Goal: Ask a question: Seek information or help from site administrators or community

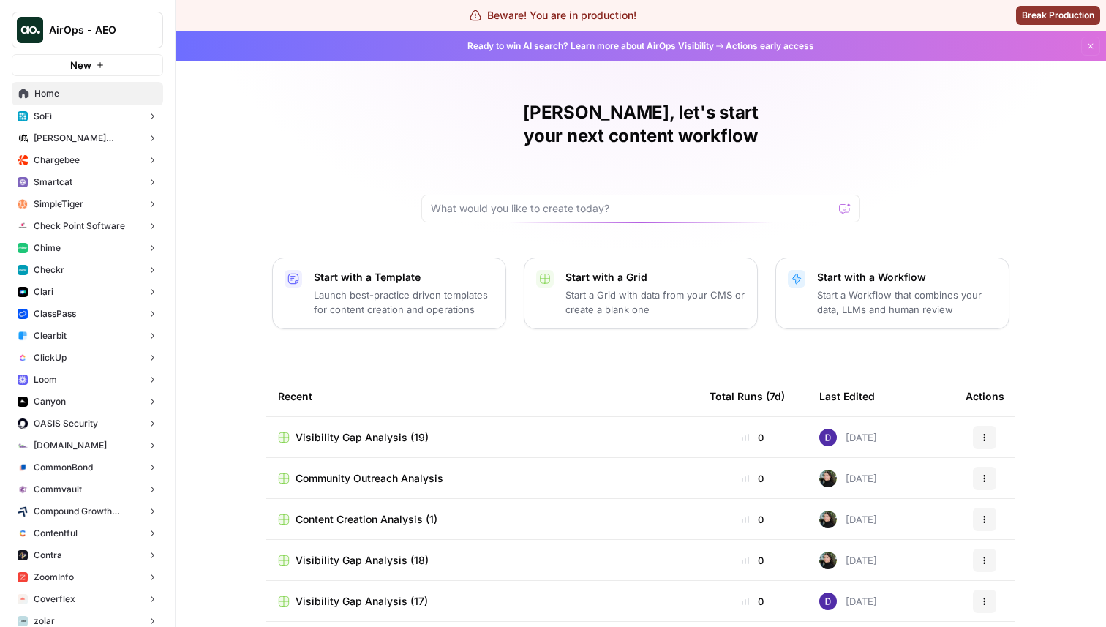
click at [74, 250] on button "Chime" at bounding box center [87, 248] width 151 height 22
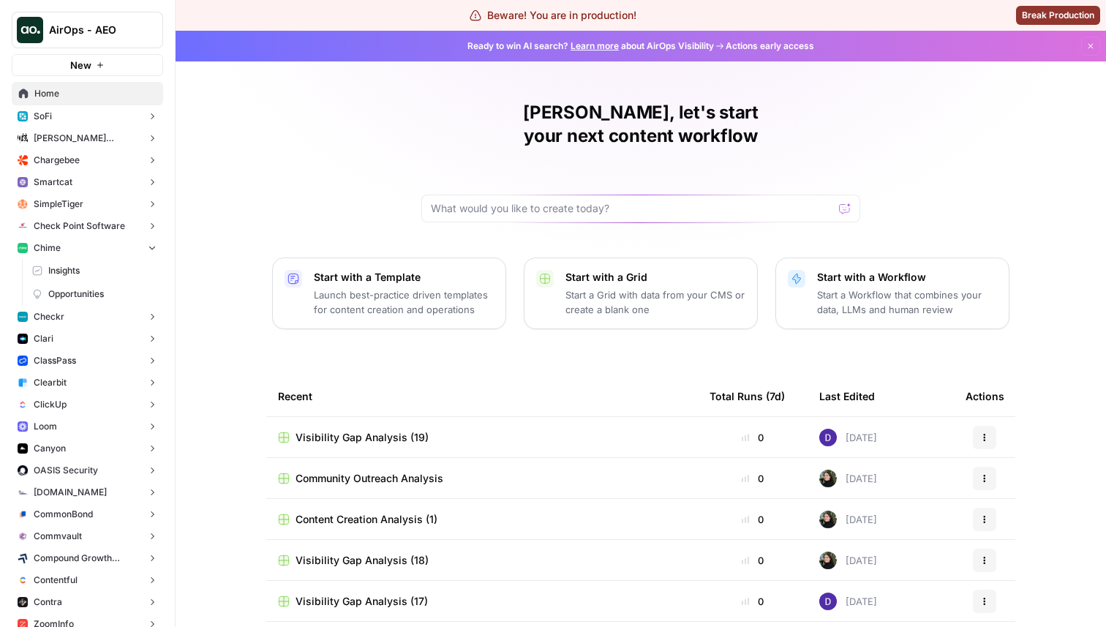
click at [81, 274] on span "Insights" at bounding box center [102, 270] width 108 height 13
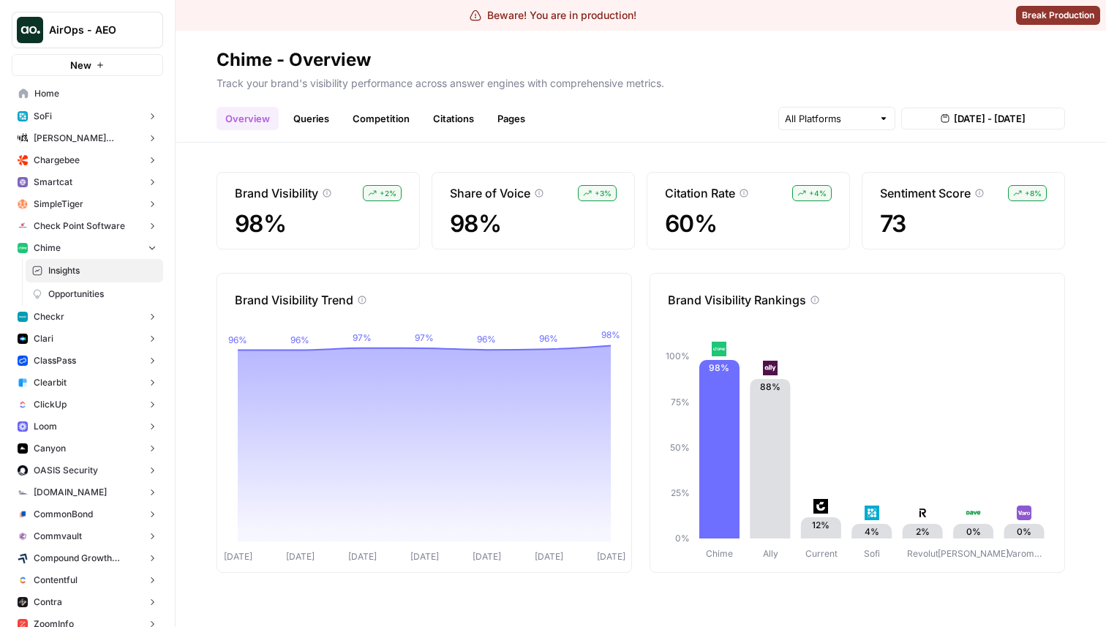
click at [79, 295] on span "Opportunities" at bounding box center [102, 294] width 108 height 13
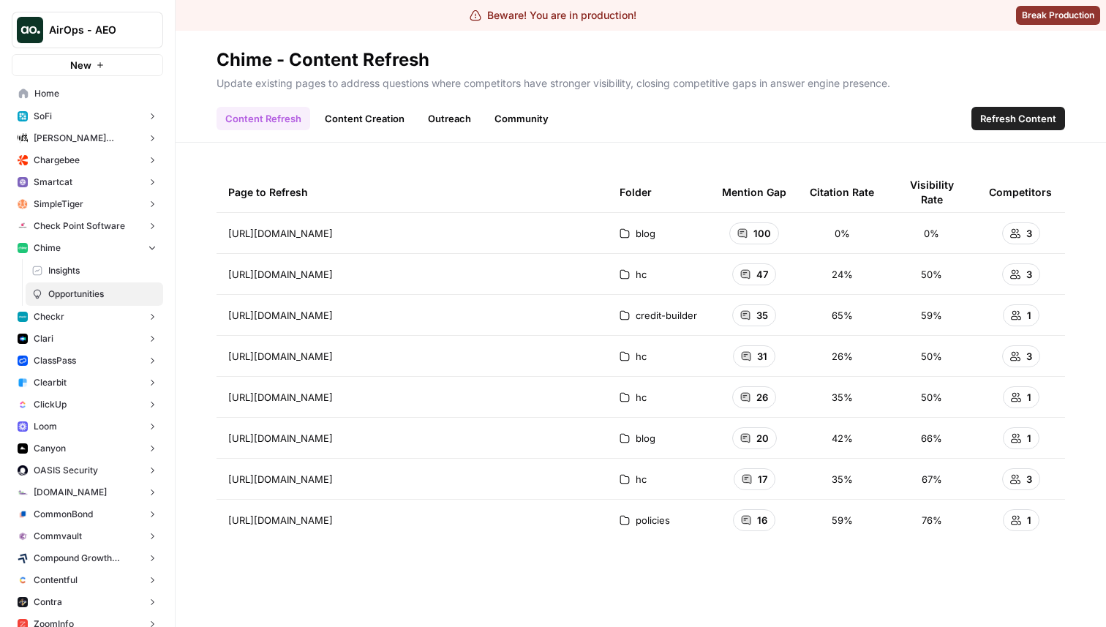
click at [136, 265] on span "Insights" at bounding box center [102, 270] width 108 height 13
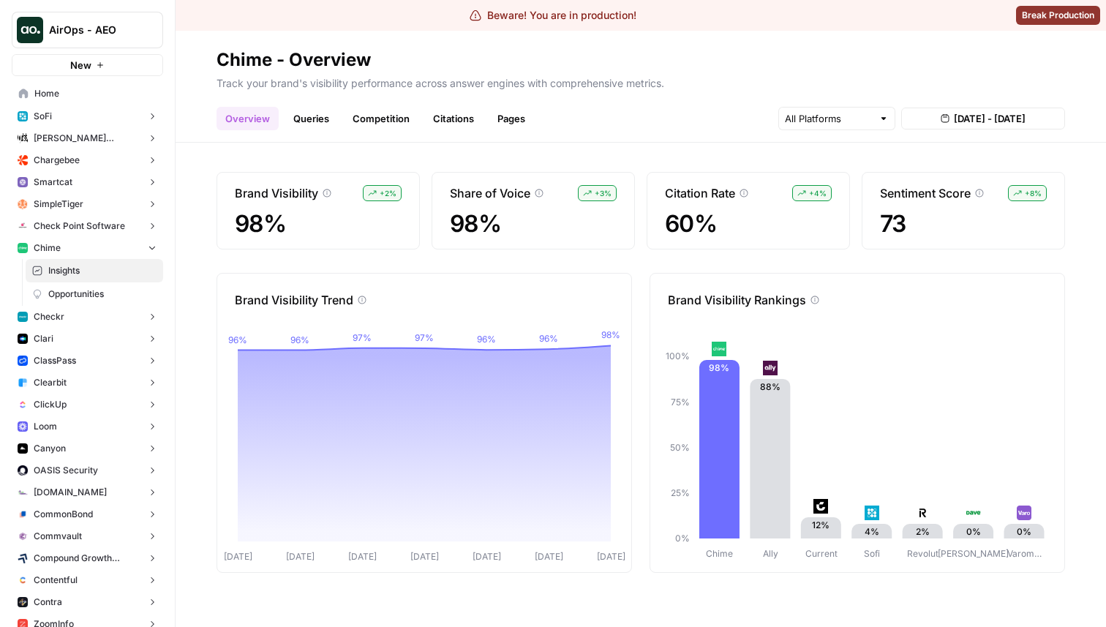
click at [313, 121] on link "Queries" at bounding box center [311, 118] width 53 height 23
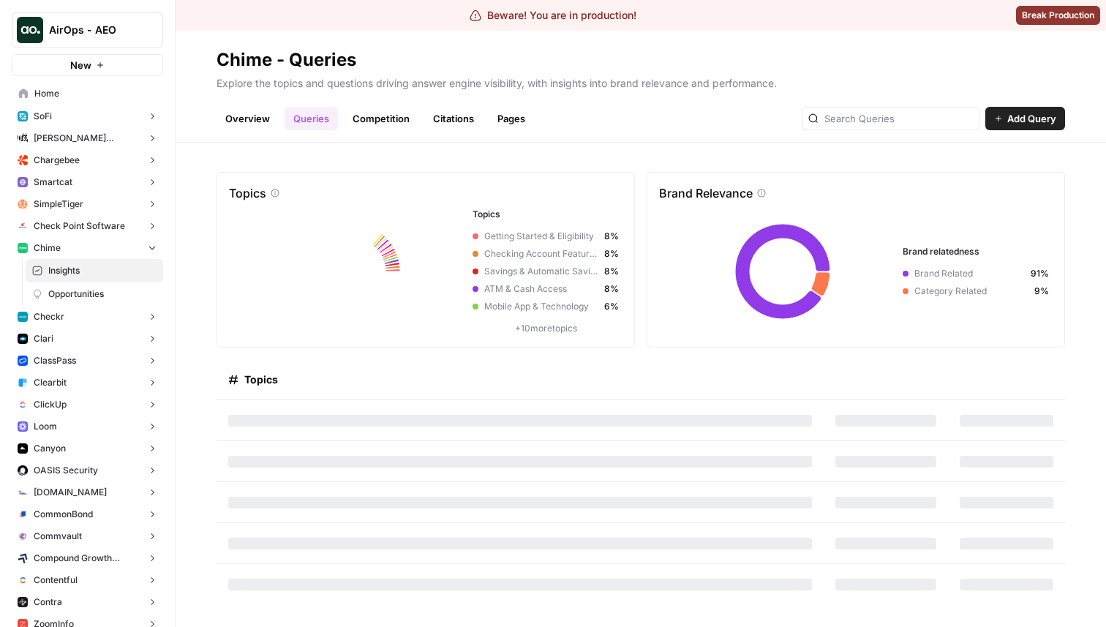
click at [52, 231] on span "Check Point Software" at bounding box center [79, 226] width 91 height 13
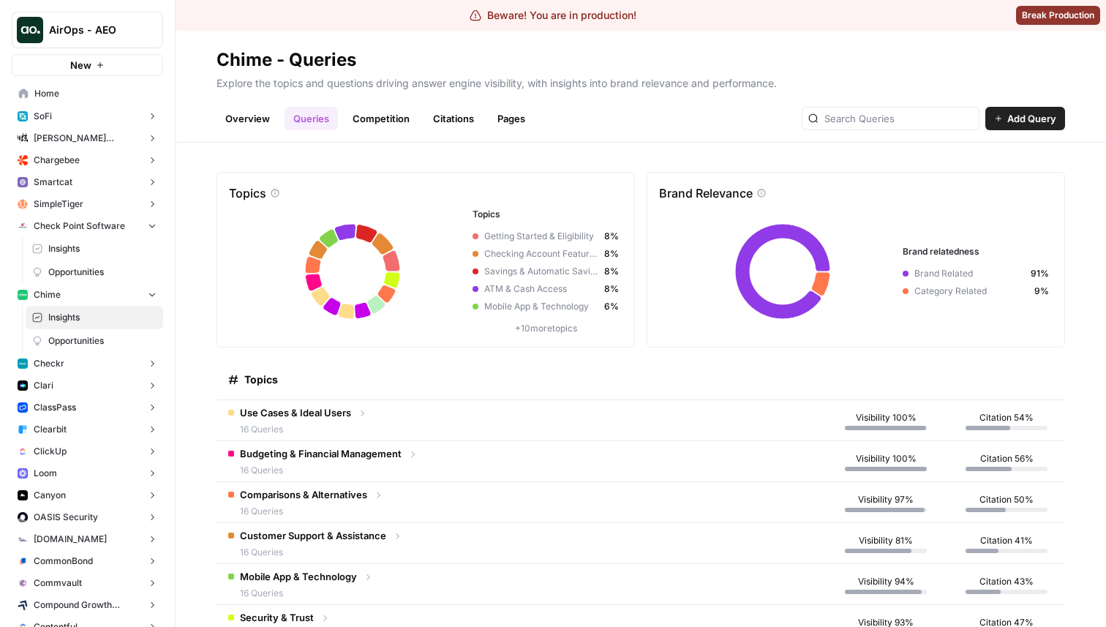
click at [69, 370] on button "Checkr" at bounding box center [87, 364] width 151 height 22
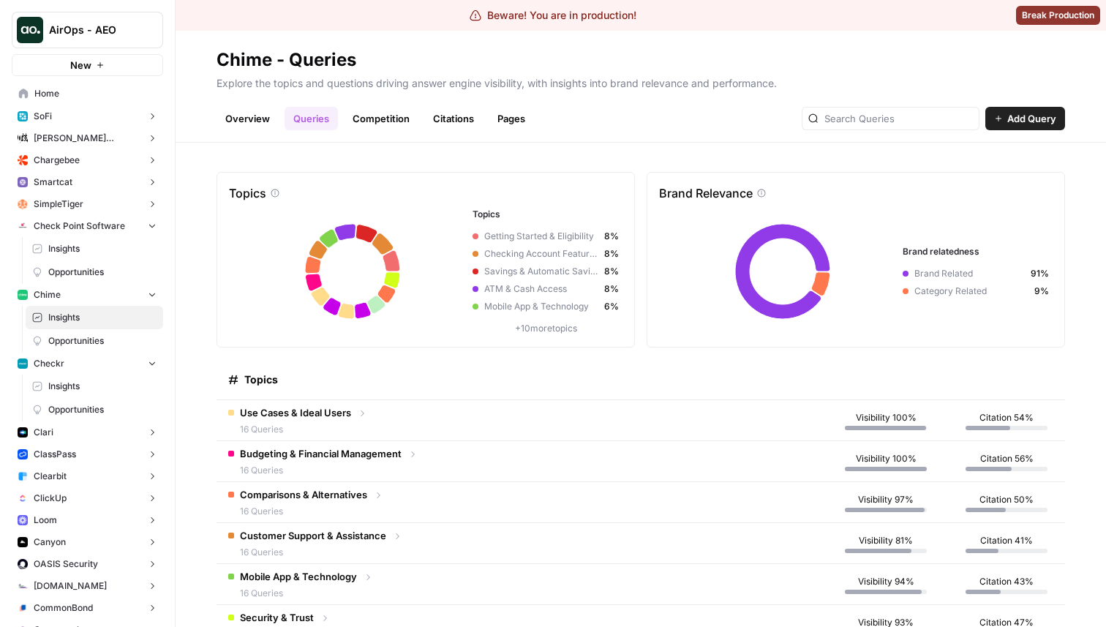
click at [267, 123] on link "Overview" at bounding box center [248, 118] width 62 height 23
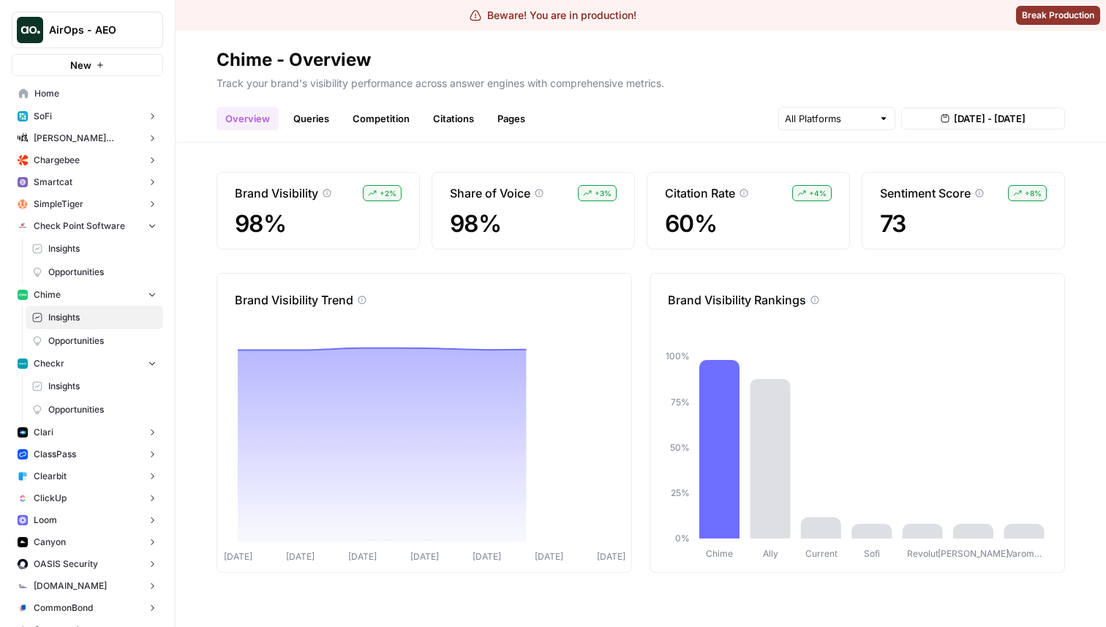
click at [324, 121] on link "Queries" at bounding box center [311, 118] width 53 height 23
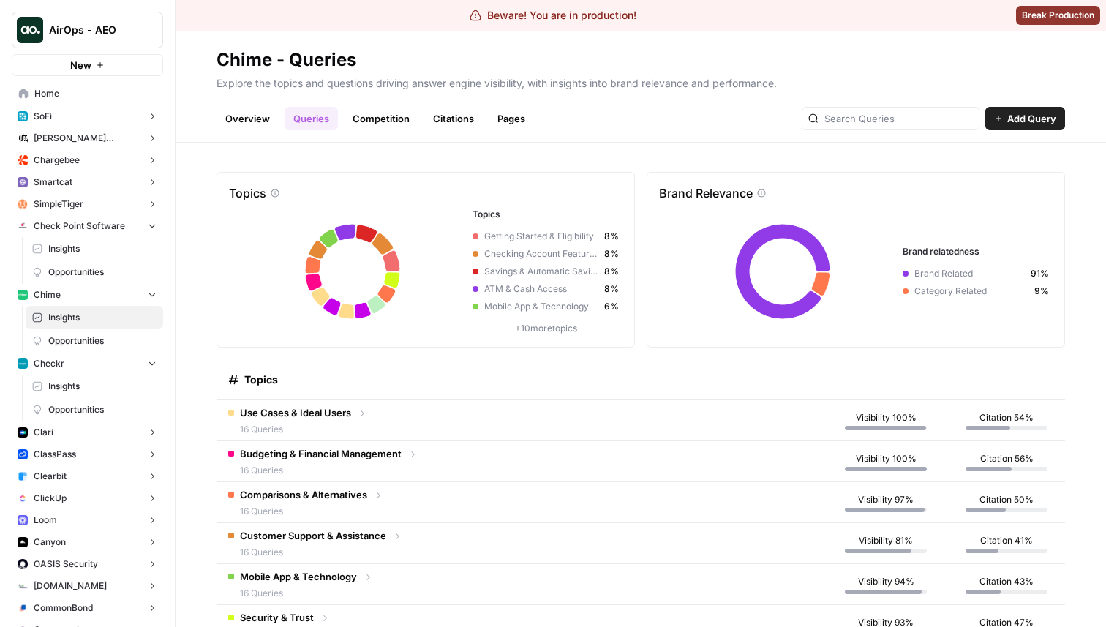
click at [419, 405] on td "Use Cases & Ideal Users 16 Queries" at bounding box center [520, 420] width 607 height 40
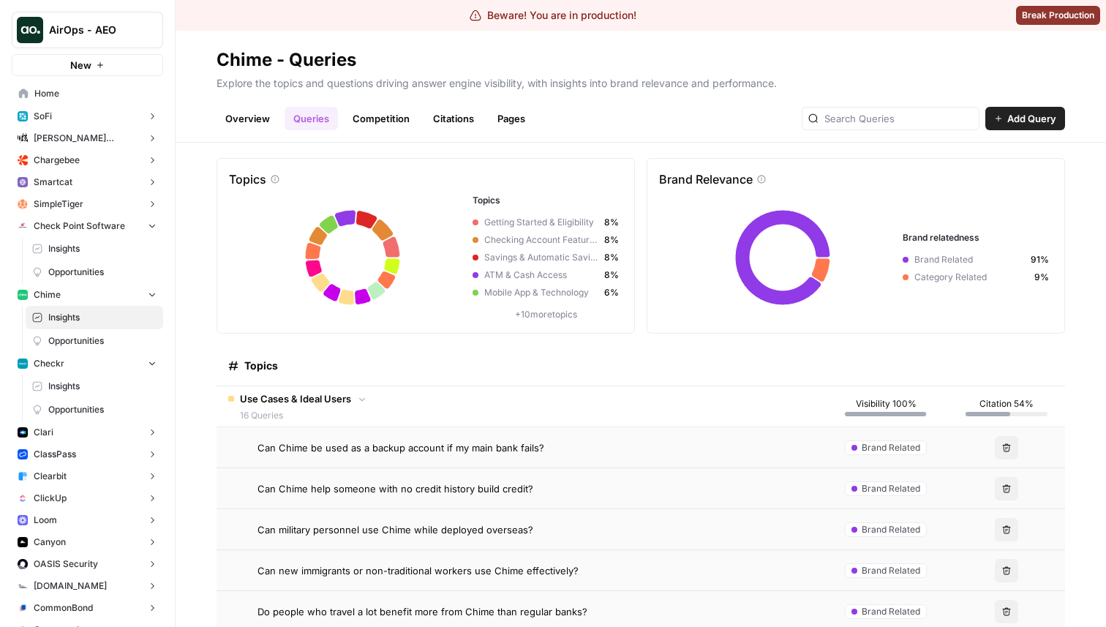
scroll to position [17, 0]
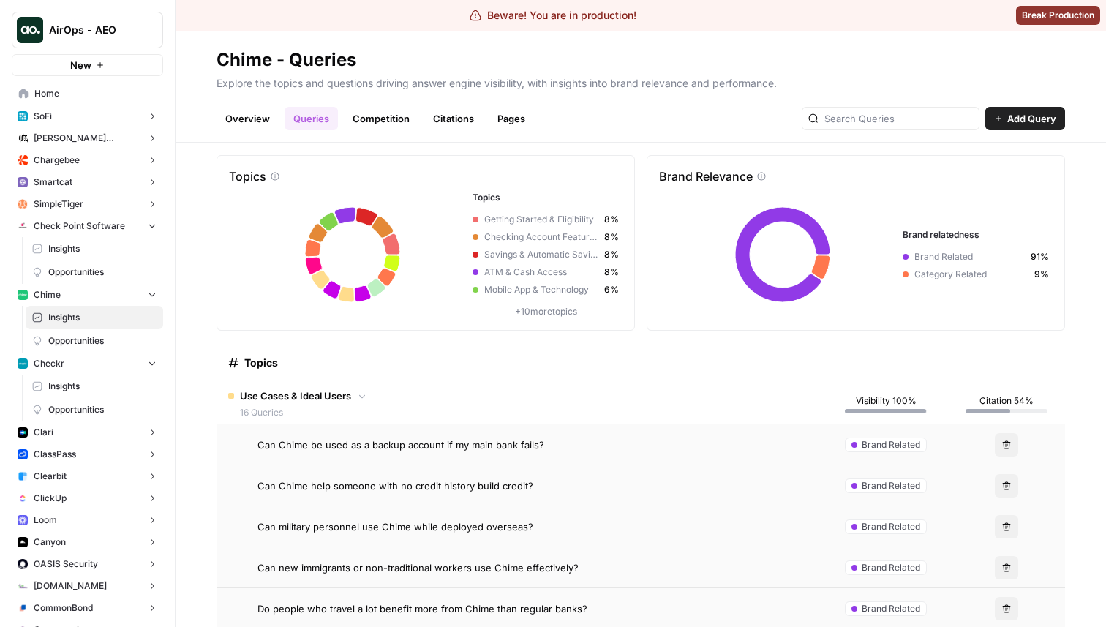
click at [441, 440] on span "Can Chime be used as a backup account if my main bank fails?" at bounding box center [401, 445] width 287 height 15
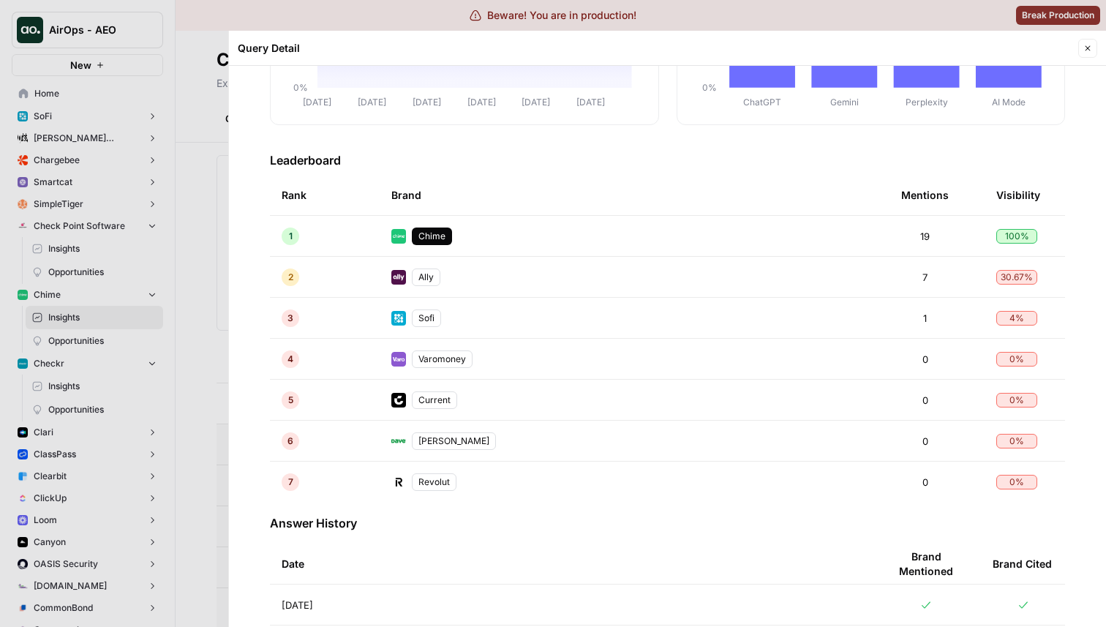
scroll to position [213, 0]
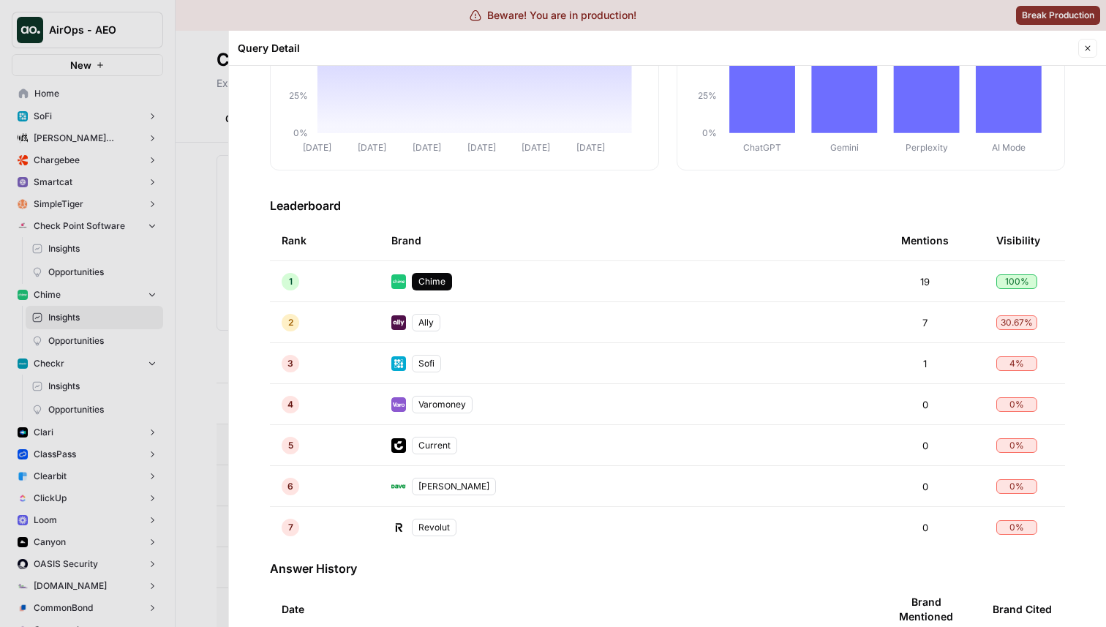
click at [498, 283] on td "Chime" at bounding box center [635, 281] width 510 height 40
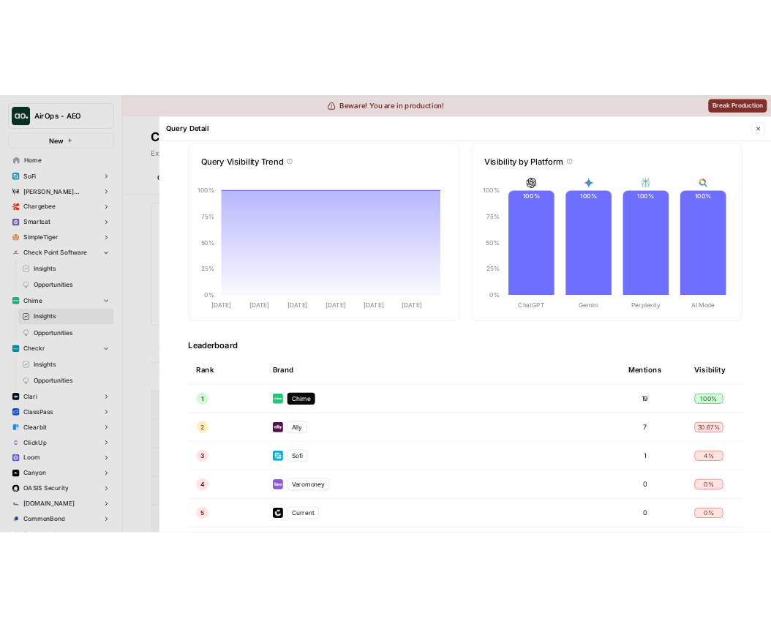
scroll to position [0, 0]
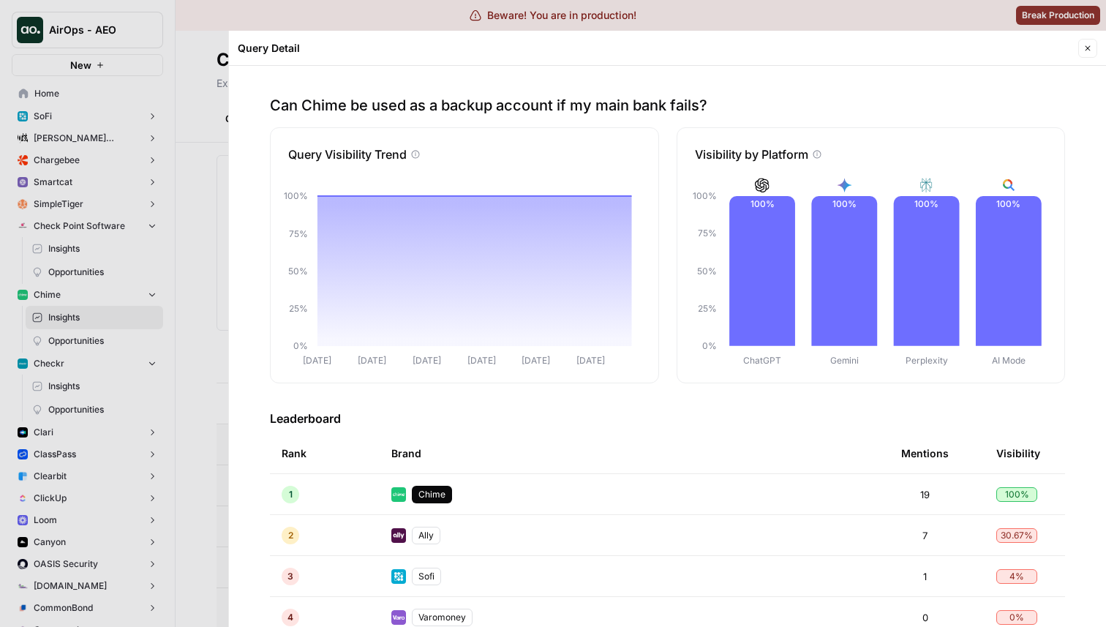
click at [1084, 48] on icon "button" at bounding box center [1088, 48] width 9 height 9
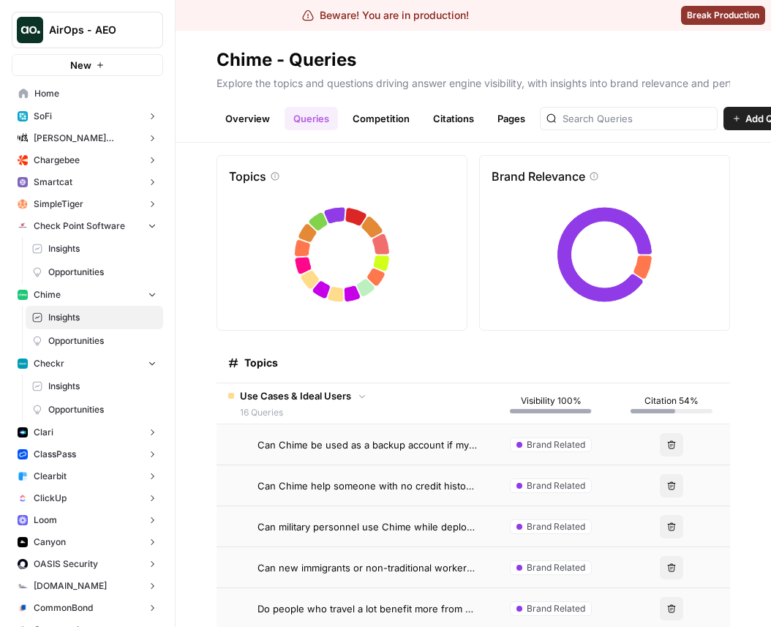
click at [400, 443] on span "Can Chime be used as a backup account if my main bank fails?" at bounding box center [368, 445] width 220 height 15
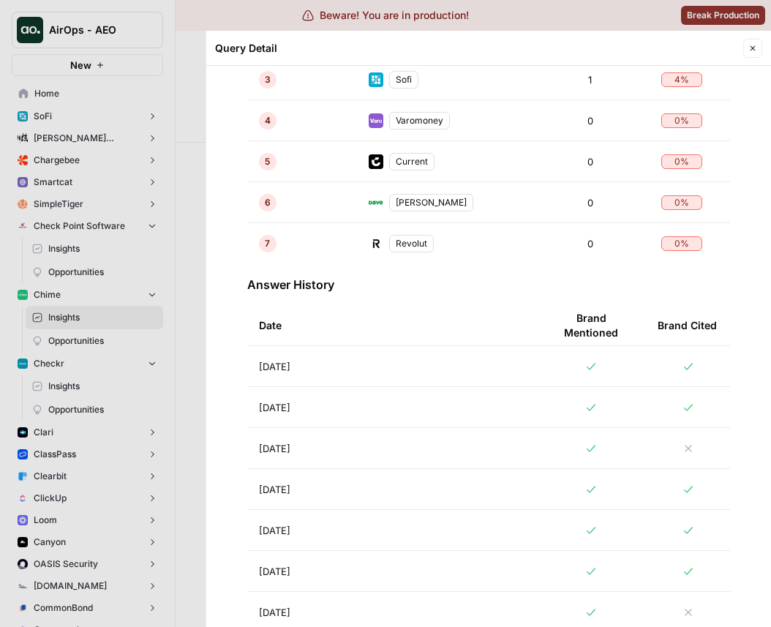
scroll to position [495, 0]
click at [581, 362] on div at bounding box center [591, 368] width 86 height 12
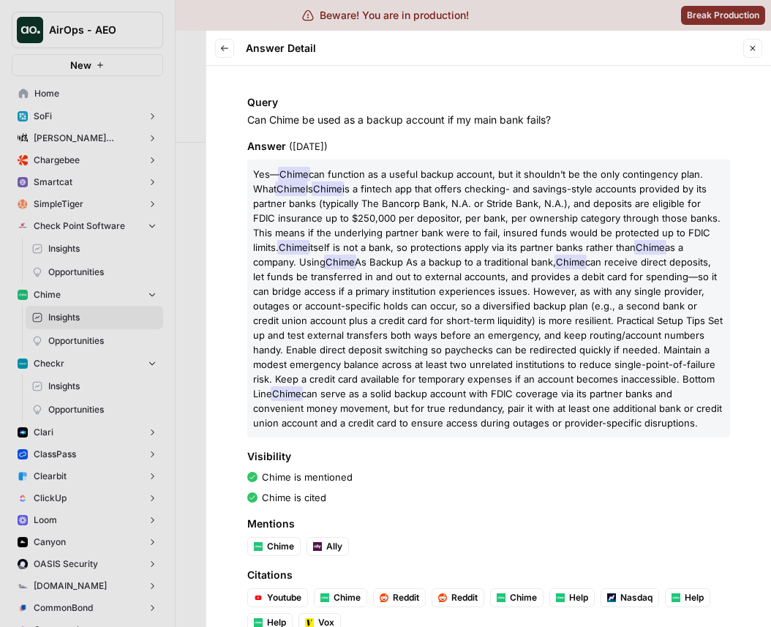
scroll to position [34, 0]
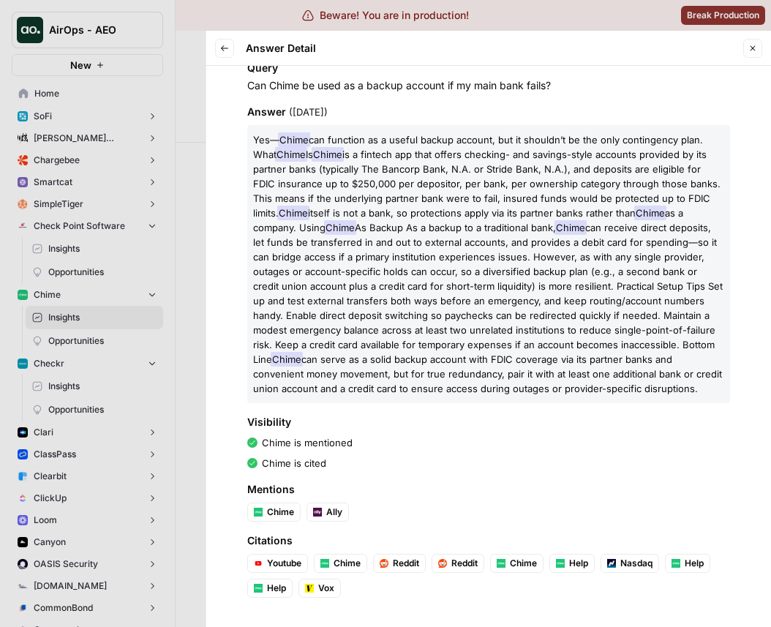
click at [223, 48] on icon "button" at bounding box center [224, 48] width 9 height 9
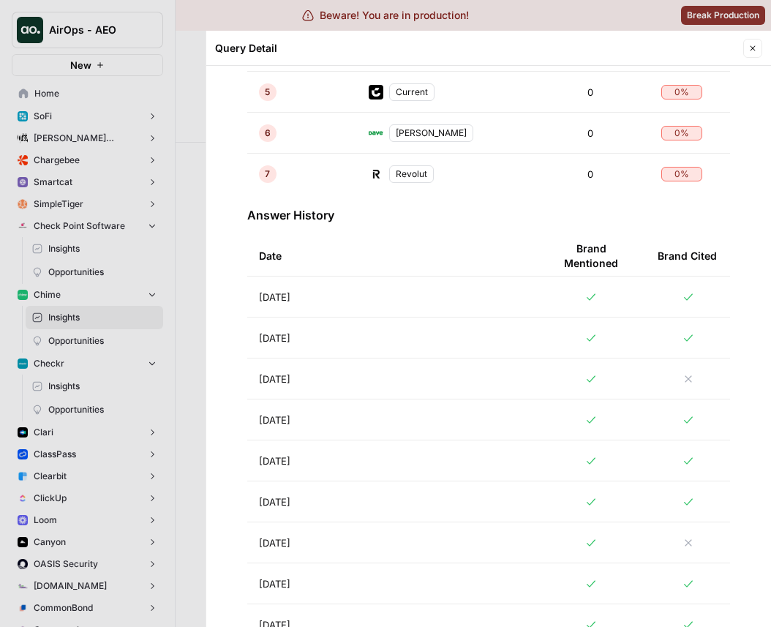
scroll to position [528, 0]
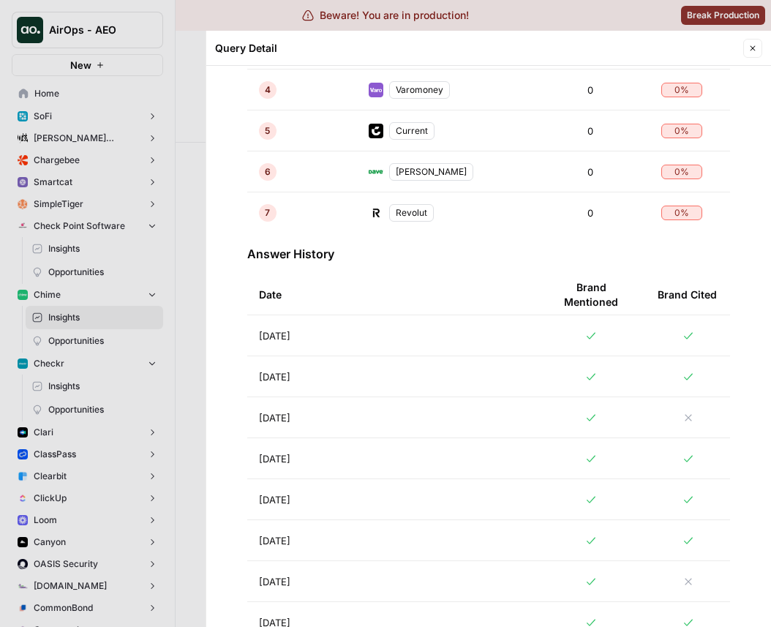
click at [114, 243] on div at bounding box center [385, 313] width 771 height 627
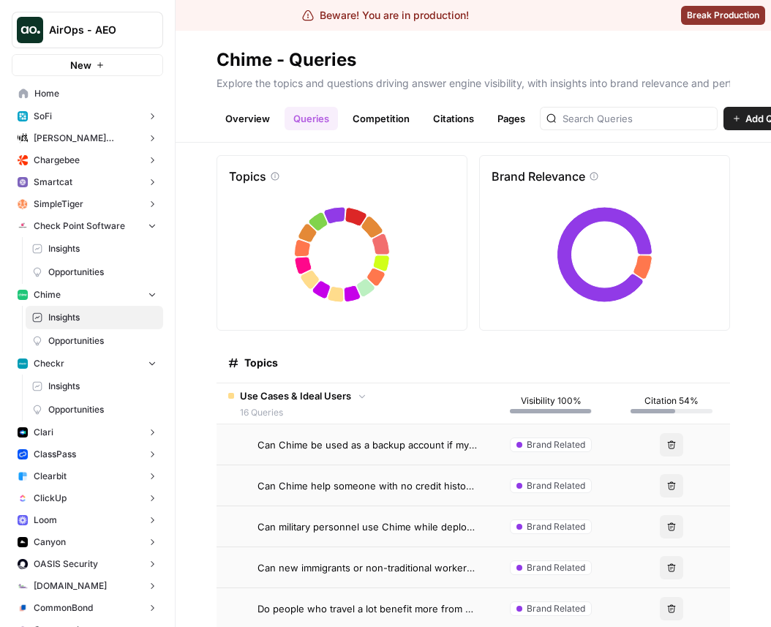
scroll to position [2289, 0]
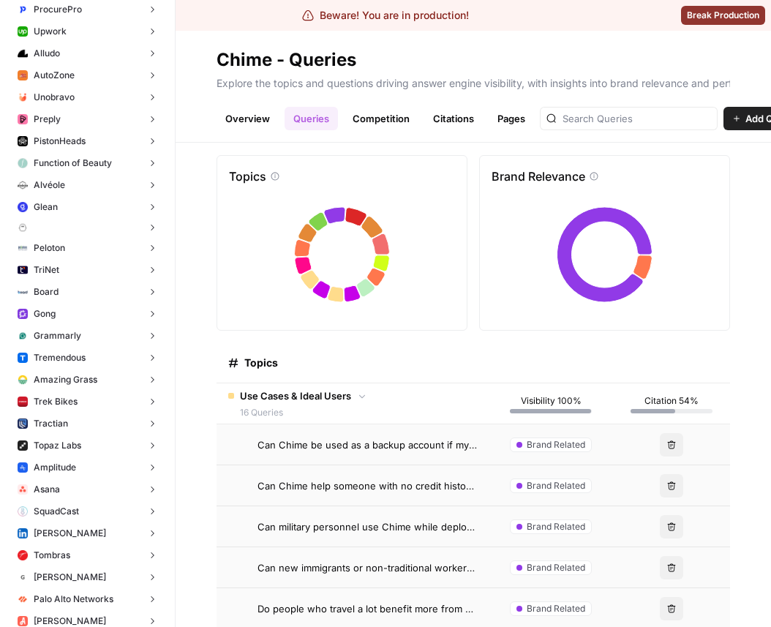
click at [128, 316] on button "Gong" at bounding box center [87, 314] width 151 height 22
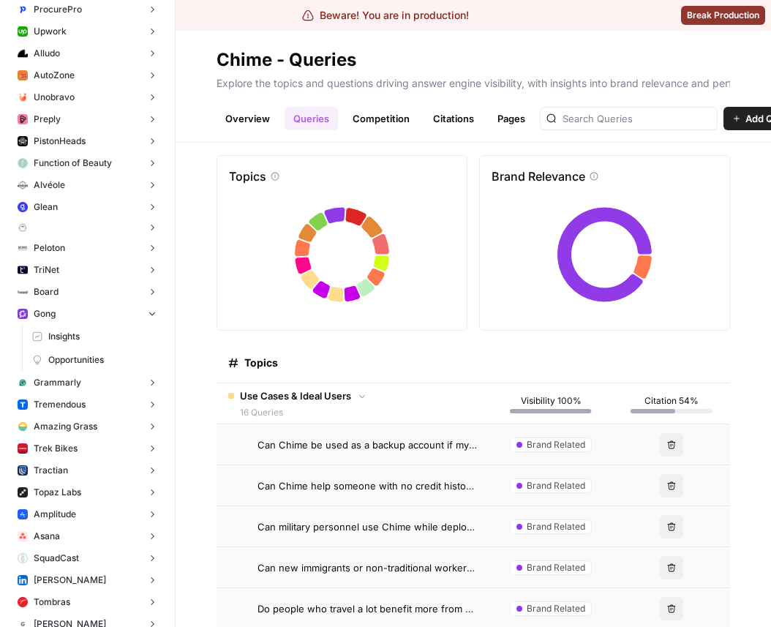
click at [90, 335] on span "Insights" at bounding box center [102, 336] width 108 height 13
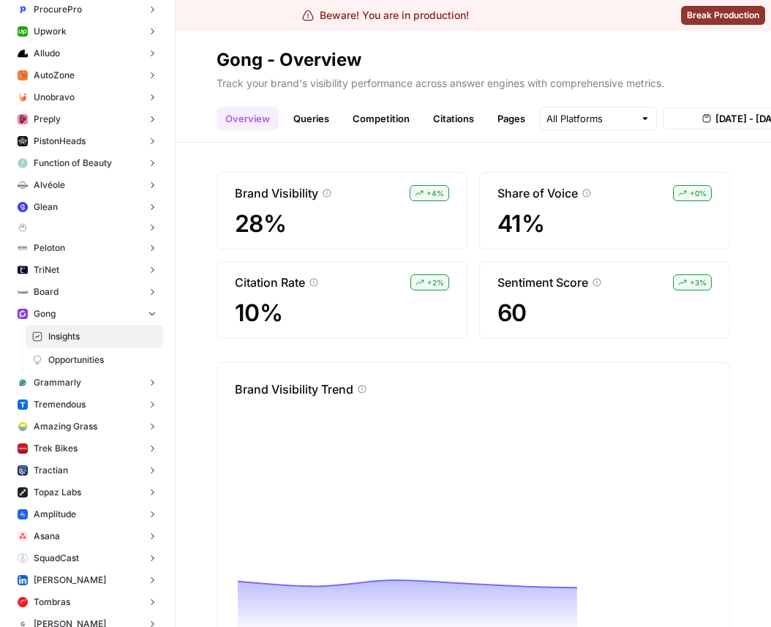
click at [319, 118] on link "Queries" at bounding box center [311, 118] width 53 height 23
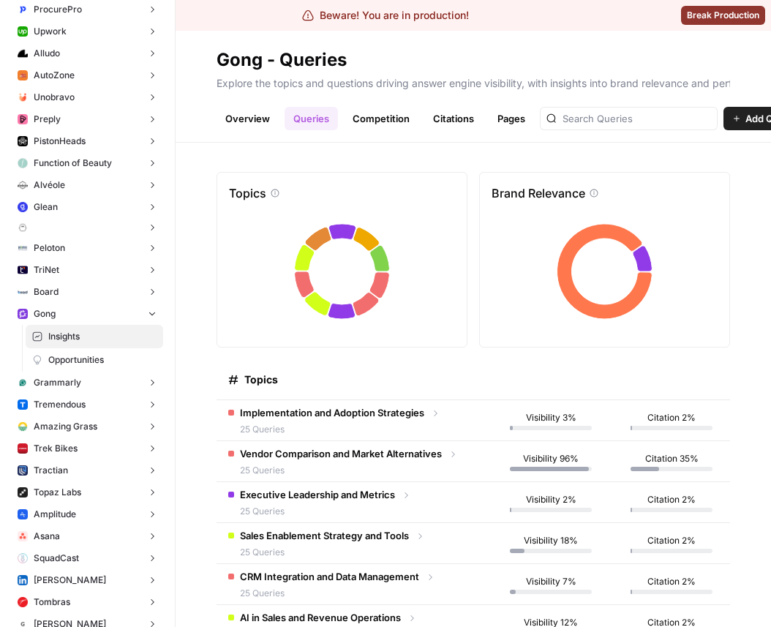
click at [402, 405] on span "Implementation and Adoption Strategies" at bounding box center [332, 412] width 184 height 15
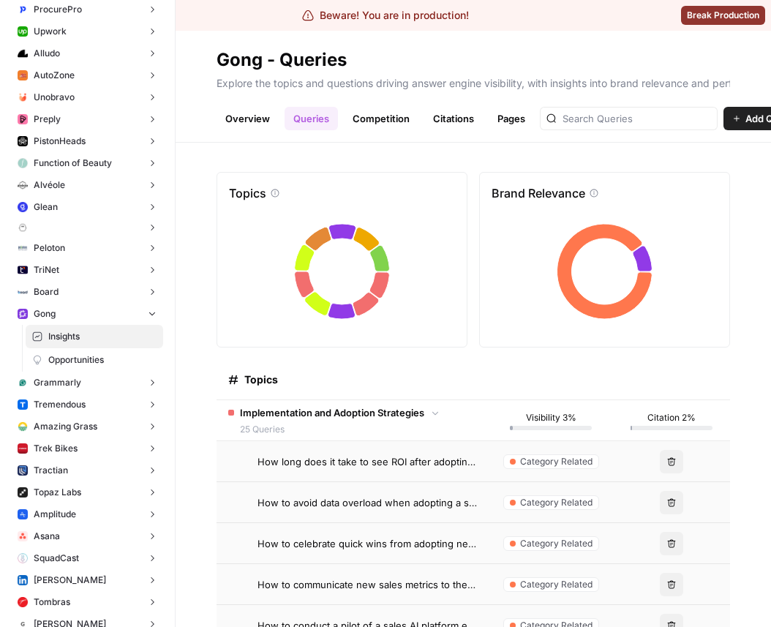
click at [388, 462] on span "How long does it take to see ROI after adopting a sales AI tool?" at bounding box center [368, 461] width 220 height 15
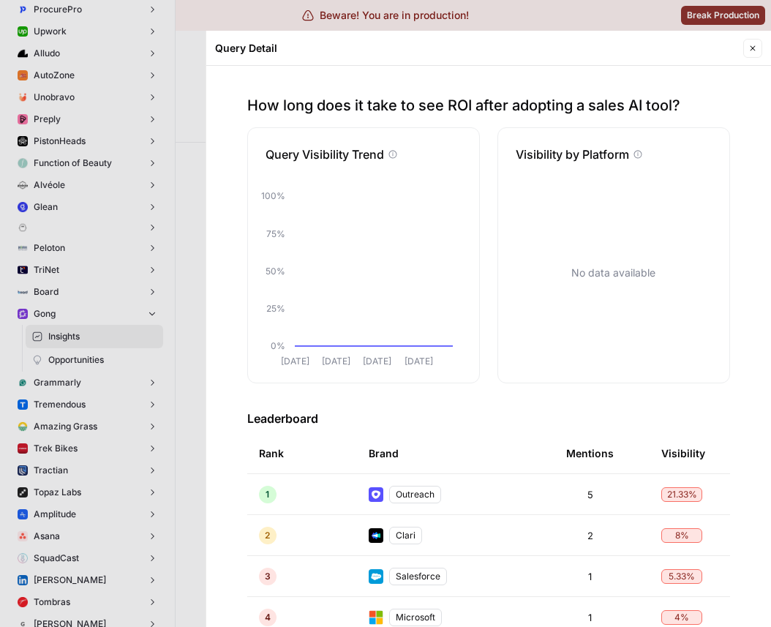
click at [759, 50] on button "Close" at bounding box center [752, 48] width 19 height 19
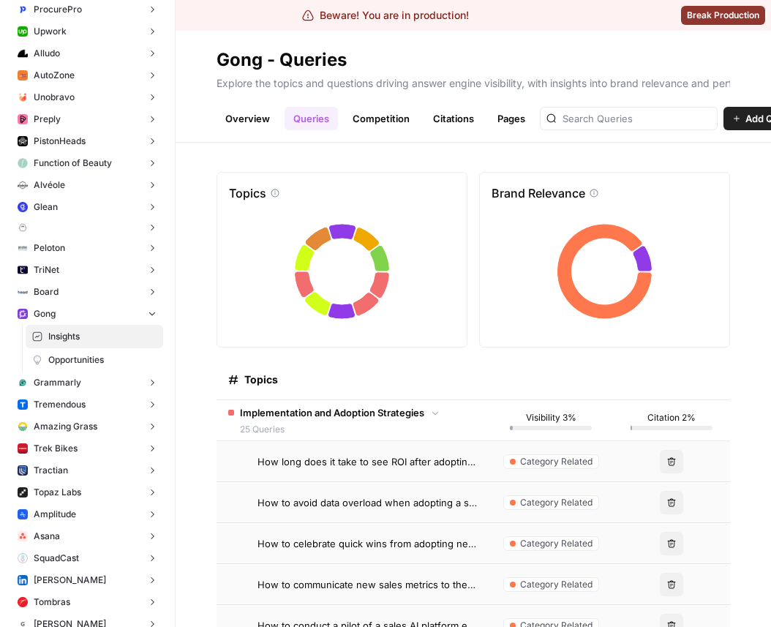
click at [408, 495] on span "How to avoid data overload when adopting a sales tool?" at bounding box center [368, 502] width 220 height 15
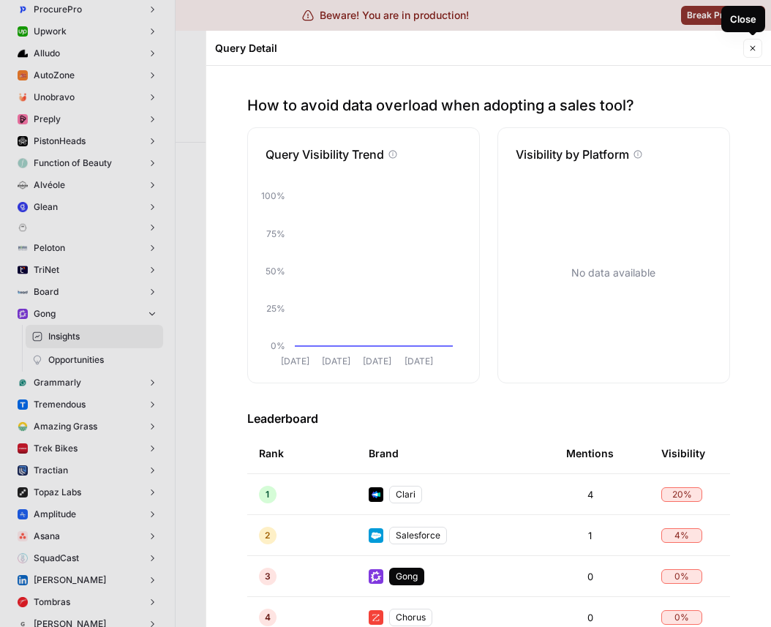
click at [752, 53] on button "Close" at bounding box center [752, 48] width 19 height 19
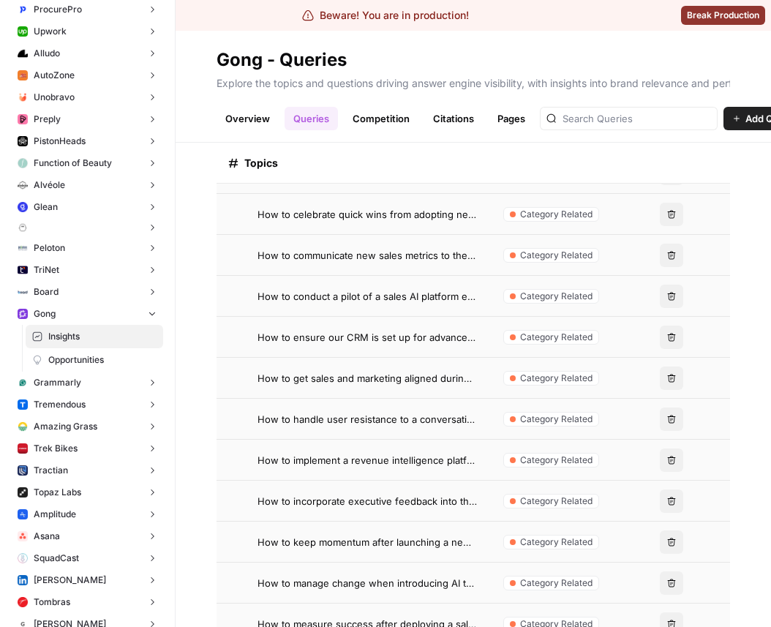
scroll to position [332, 0]
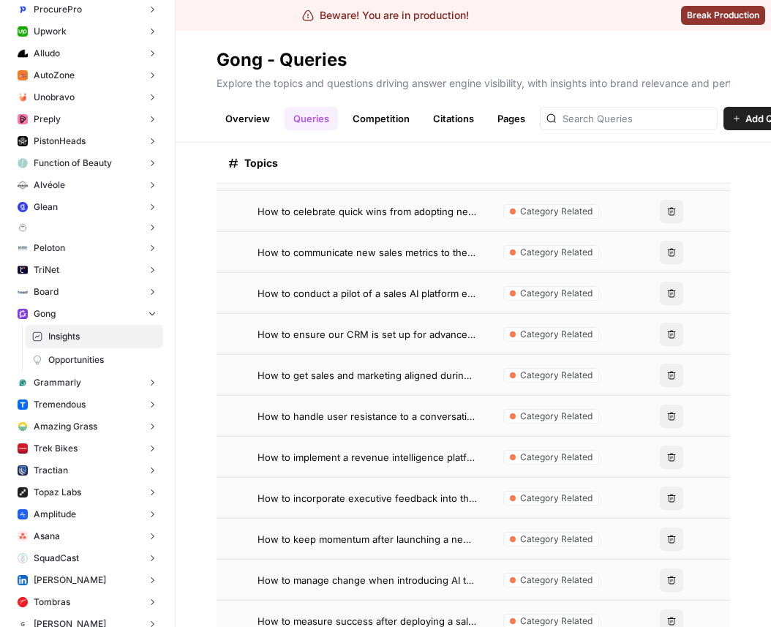
click at [416, 446] on td "How to implement a revenue intelligence platform successfully?" at bounding box center [353, 457] width 272 height 40
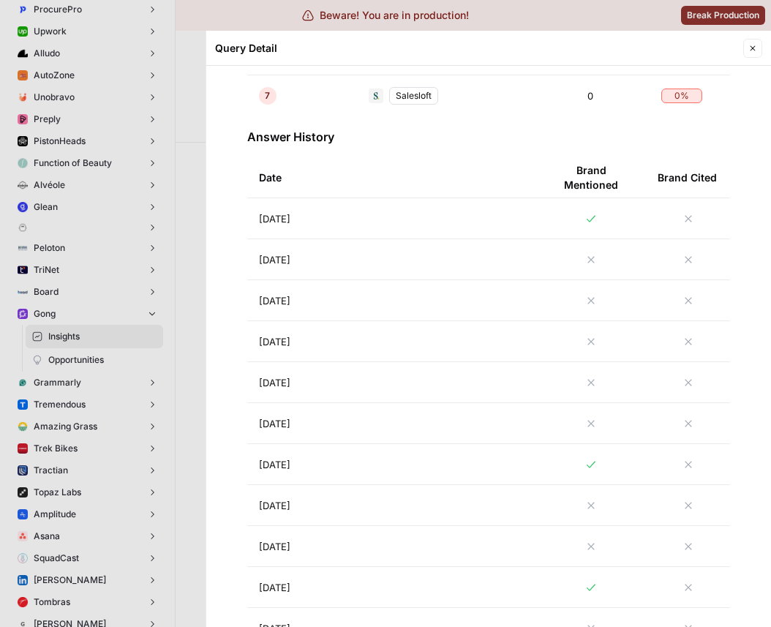
scroll to position [600, 0]
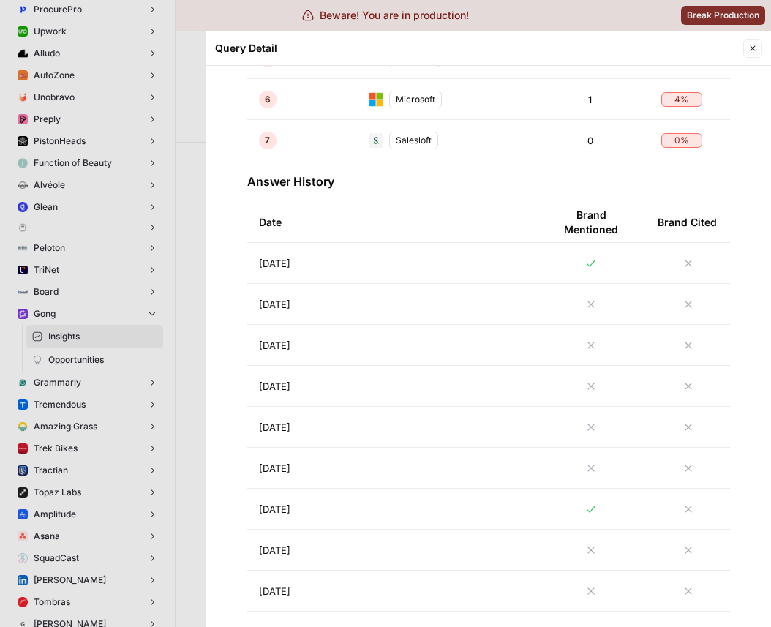
drag, startPoint x: 532, startPoint y: 216, endPoint x: 738, endPoint y: 225, distance: 205.8
click at [738, 225] on div "How to implement a revenue intelligence platform successfully? Query Visibility…" at bounding box center [488, 346] width 565 height 561
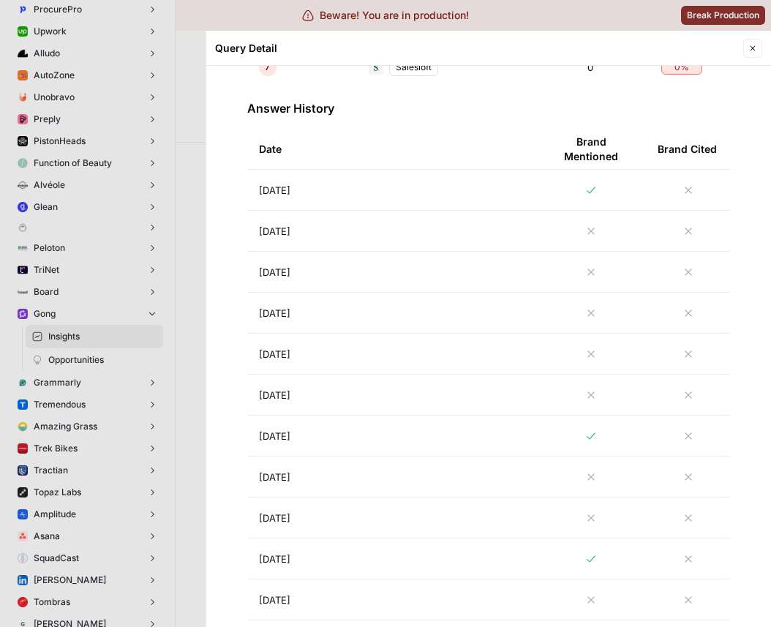
scroll to position [612, 0]
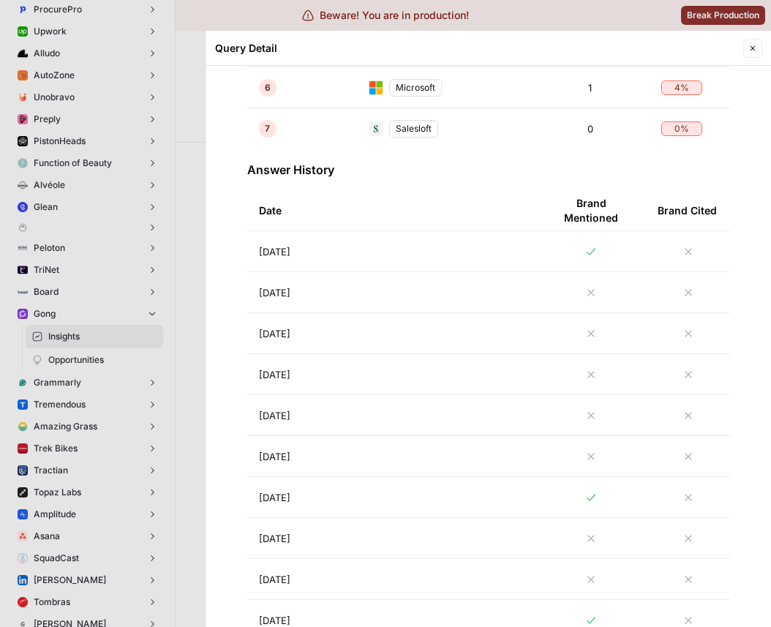
click at [348, 253] on td "[DATE]" at bounding box center [391, 251] width 289 height 40
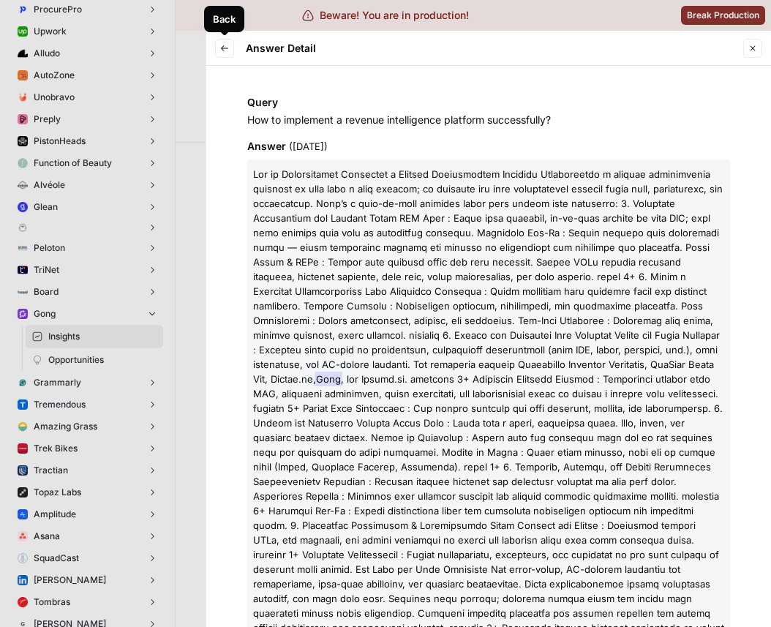
click at [221, 51] on icon "button" at bounding box center [224, 48] width 9 height 9
